Goal: Find specific page/section: Find specific page/section

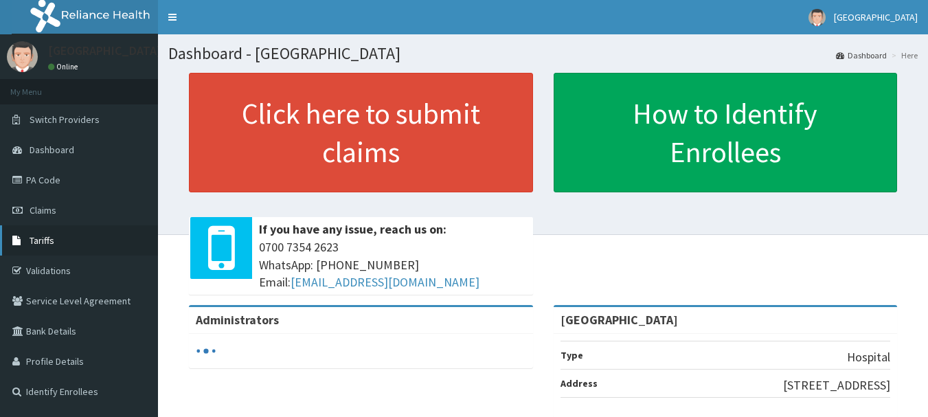
click at [43, 241] on span "Tariffs" at bounding box center [42, 240] width 25 height 12
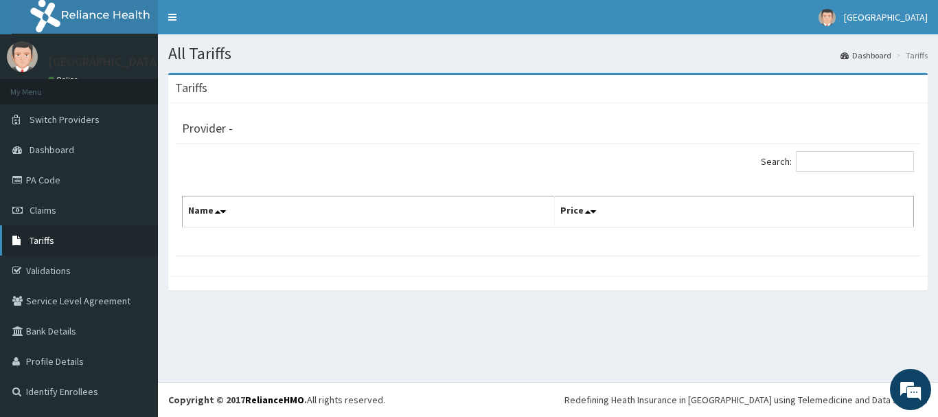
click at [45, 249] on link "Tariffs" at bounding box center [79, 240] width 158 height 30
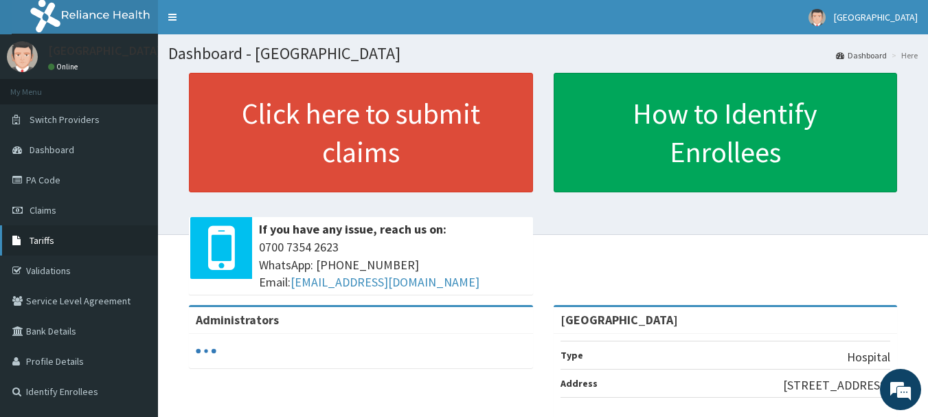
click at [22, 238] on icon at bounding box center [19, 241] width 14 height 10
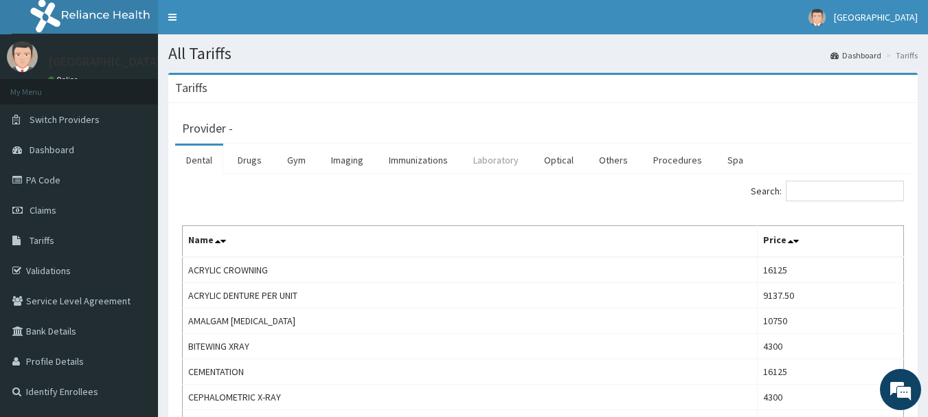
click at [509, 165] on link "Laboratory" at bounding box center [495, 160] width 67 height 29
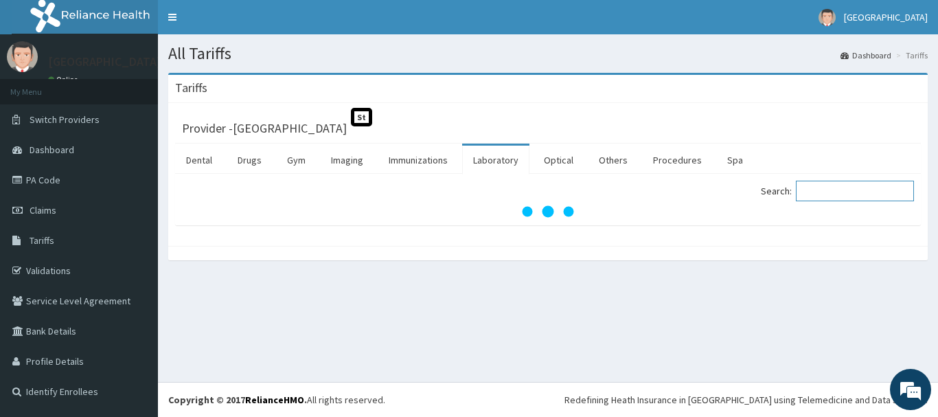
click at [817, 188] on input "Search:" at bounding box center [855, 191] width 118 height 21
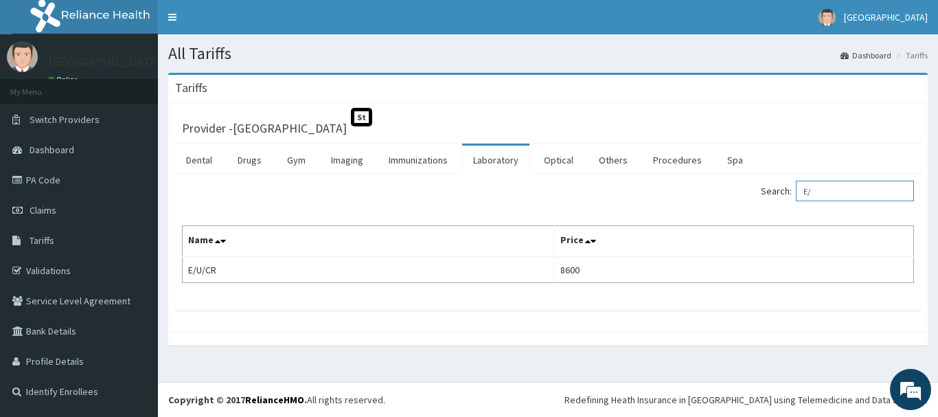
type input "E"
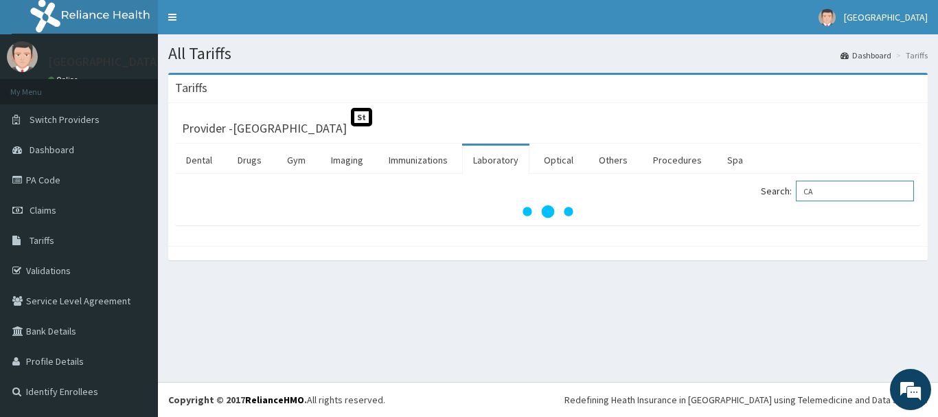
type input "C"
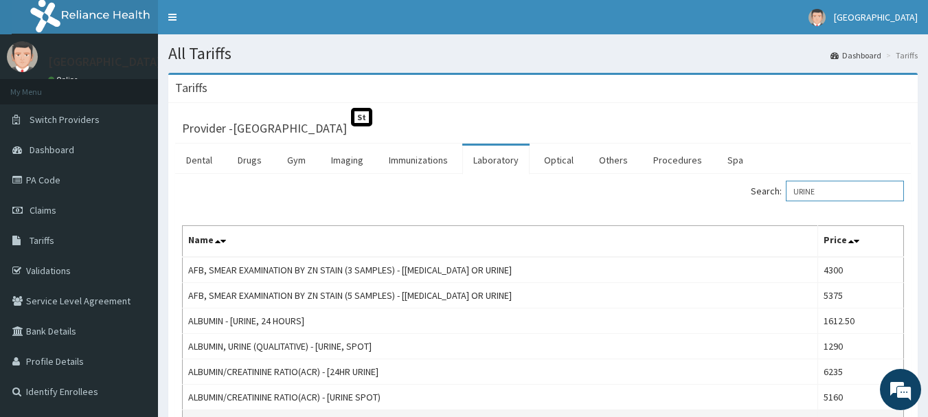
type input "URINE"
